Goal: Navigation & Orientation: Find specific page/section

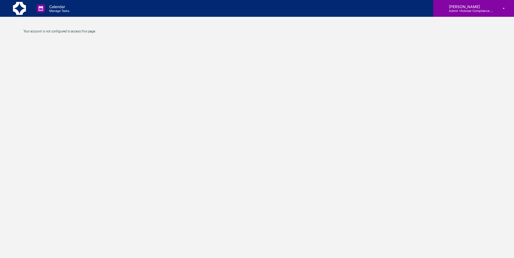
click at [497, 12] on div "[PERSON_NAME] Admin • Adviser Compliance Consulting" at bounding box center [473, 8] width 81 height 17
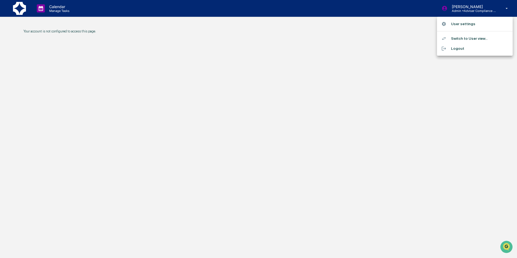
click at [474, 12] on div at bounding box center [258, 129] width 517 height 258
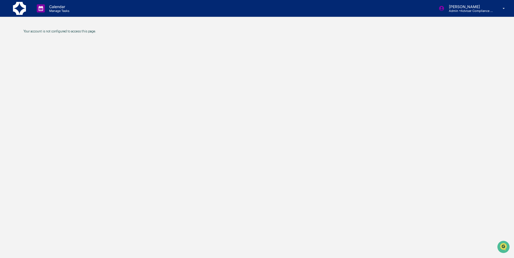
click at [11, 6] on div "Calendar Manage Tasks [PERSON_NAME] Admin • Adviser Compliance Consulting" at bounding box center [257, 8] width 514 height 17
click at [14, 8] on img at bounding box center [19, 8] width 13 height 13
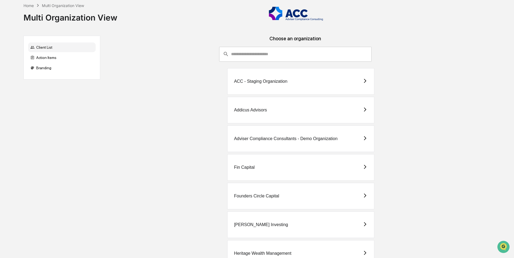
click at [318, 134] on div "Adviser Compliance Consultants - Demo Organization" at bounding box center [300, 138] width 147 height 26
